Goal: Task Accomplishment & Management: Use online tool/utility

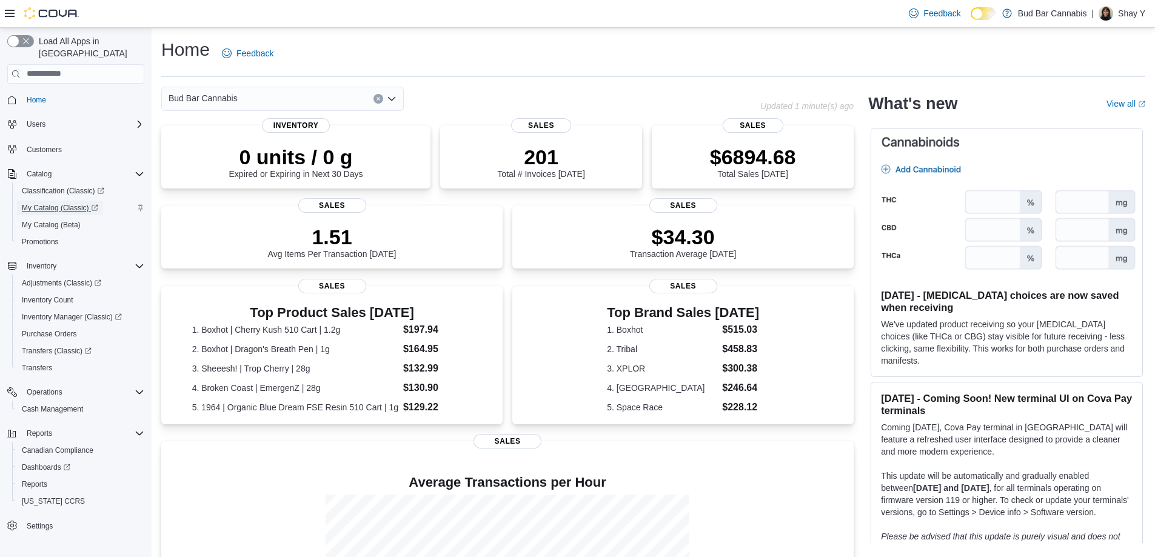
click at [62, 203] on span "My Catalog (Classic)" at bounding box center [60, 208] width 76 height 10
click at [52, 329] on span "Purchase Orders" at bounding box center [49, 334] width 55 height 10
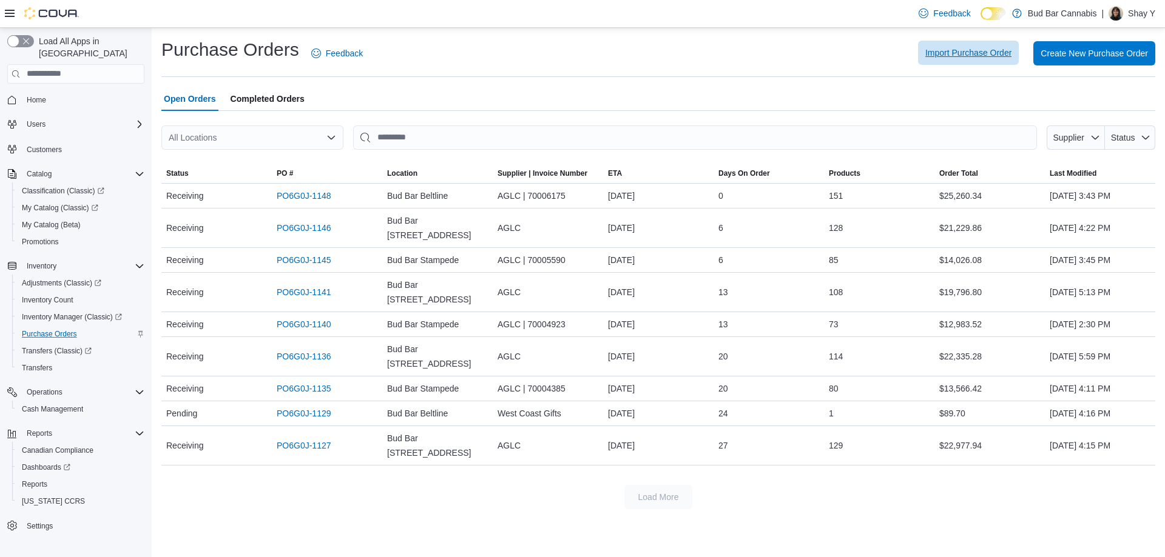
click at [990, 55] on span "Import Purchase Order" at bounding box center [968, 53] width 86 height 12
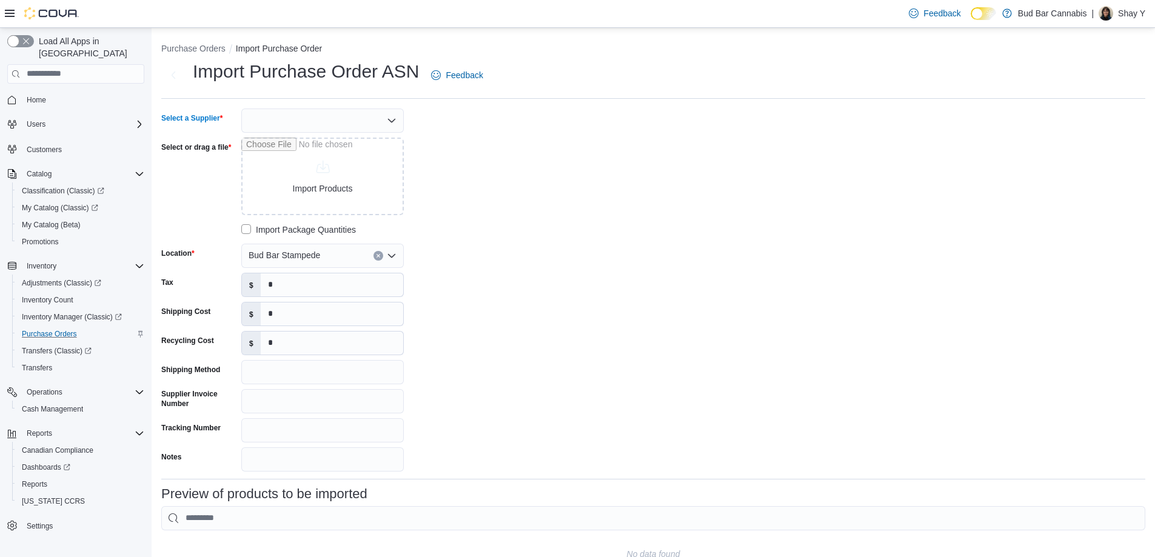
click at [340, 121] on div at bounding box center [322, 121] width 163 height 24
click at [386, 121] on div at bounding box center [322, 121] width 163 height 24
click at [393, 118] on icon "Close list of options" at bounding box center [392, 121] width 10 height 10
click at [392, 118] on icon "Open list of options" at bounding box center [392, 121] width 10 height 10
click at [329, 121] on div at bounding box center [322, 121] width 163 height 24
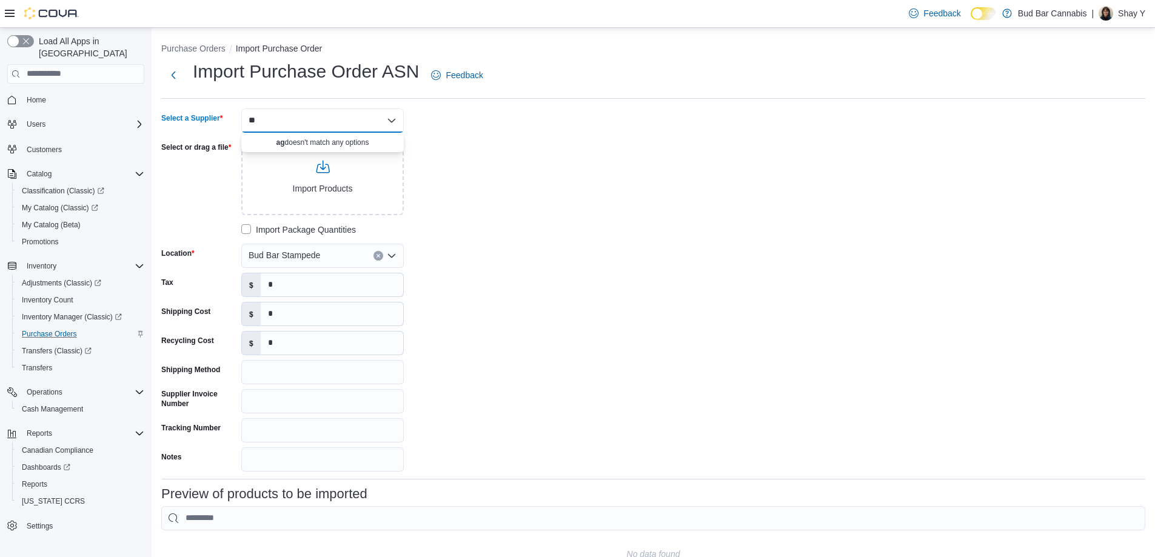
type input "*"
click at [557, 139] on div "Select a Supplier **** Select or drag a file Import Products Import Package Qua…" at bounding box center [653, 290] width 984 height 363
click at [388, 119] on icon "Open list of options" at bounding box center [391, 121] width 7 height 4
click at [284, 124] on div "****" at bounding box center [322, 121] width 163 height 24
type input "*"
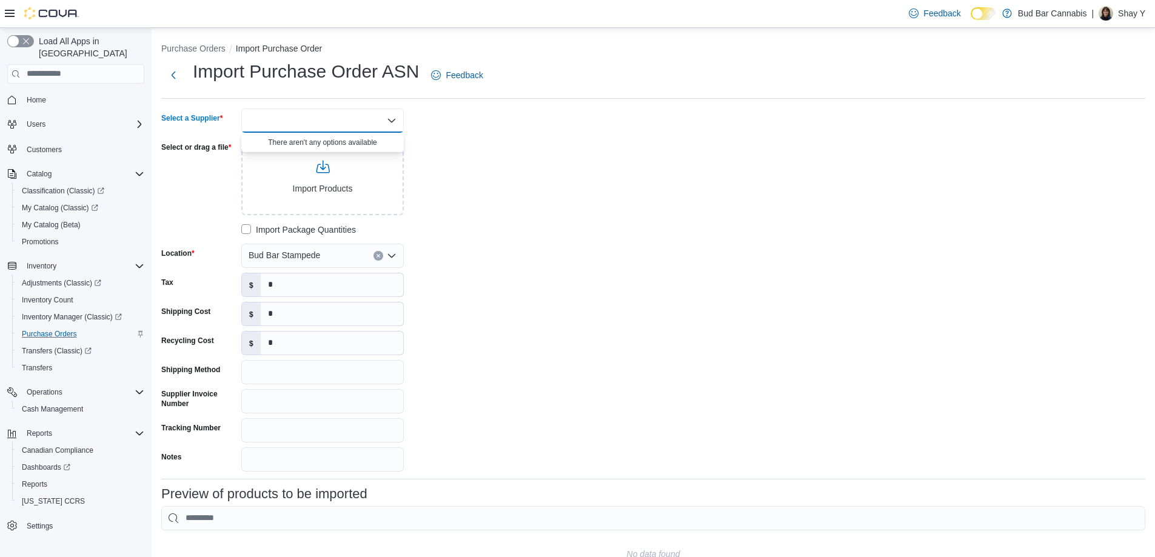
drag, startPoint x: 534, startPoint y: 214, endPoint x: 516, endPoint y: 201, distance: 22.2
click at [533, 214] on div "Select a Supplier Combo box. Selected. Combo box input. Type some text or, to d…" at bounding box center [653, 290] width 984 height 363
click at [310, 116] on div at bounding box center [322, 121] width 163 height 24
click at [392, 122] on icon "Close list of options" at bounding box center [391, 121] width 7 height 4
click at [392, 122] on icon "Open list of options" at bounding box center [391, 121] width 7 height 4
